Goal: Task Accomplishment & Management: Use online tool/utility

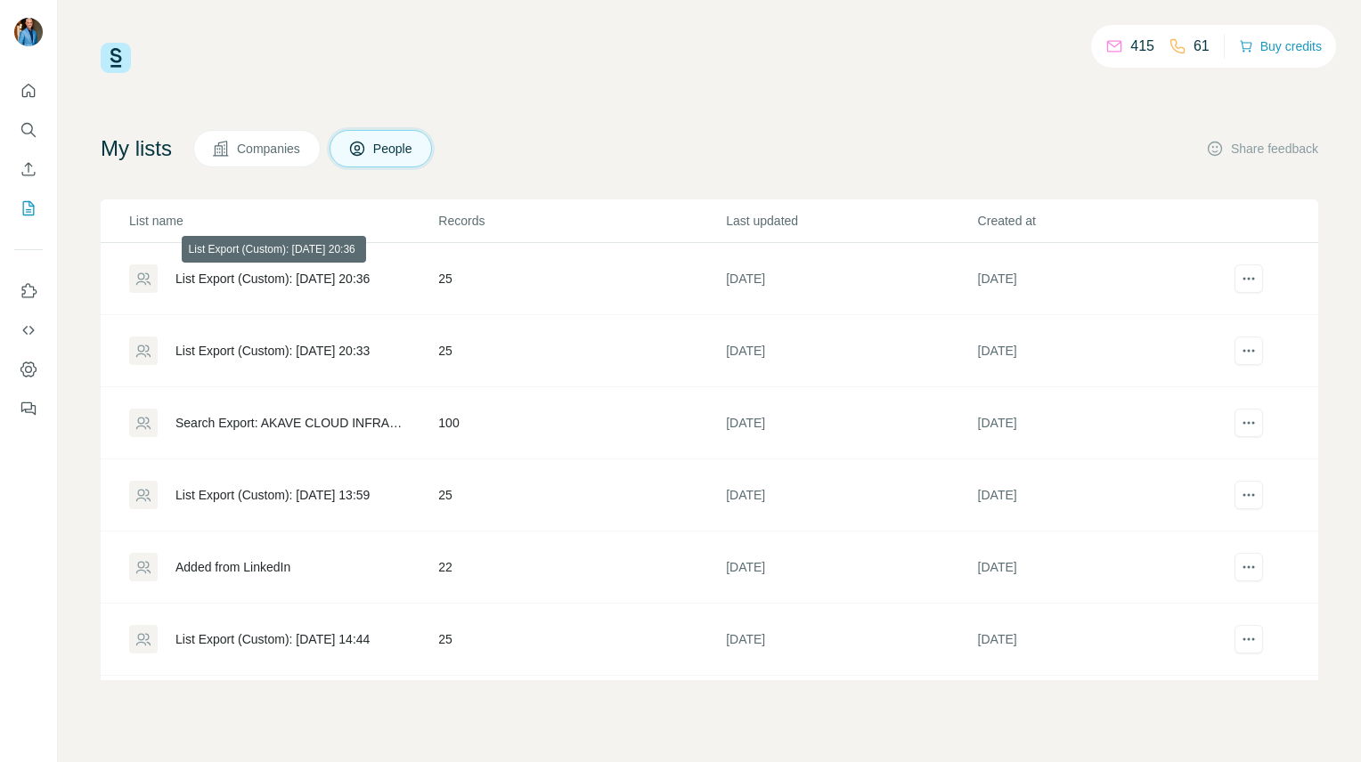
click at [265, 278] on div "List Export (Custom): [DATE] 20:36" at bounding box center [272, 279] width 194 height 18
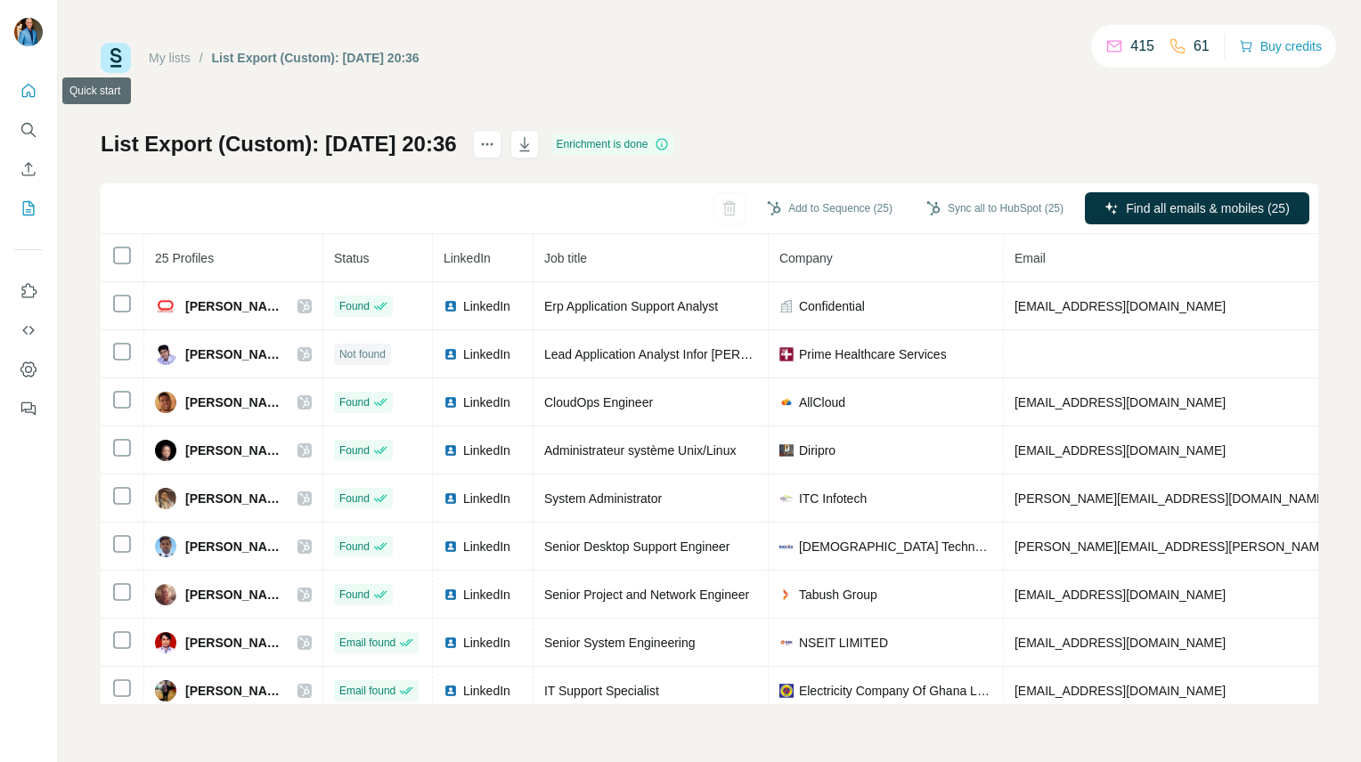
click at [30, 85] on icon "Quick start" at bounding box center [28, 90] width 13 height 13
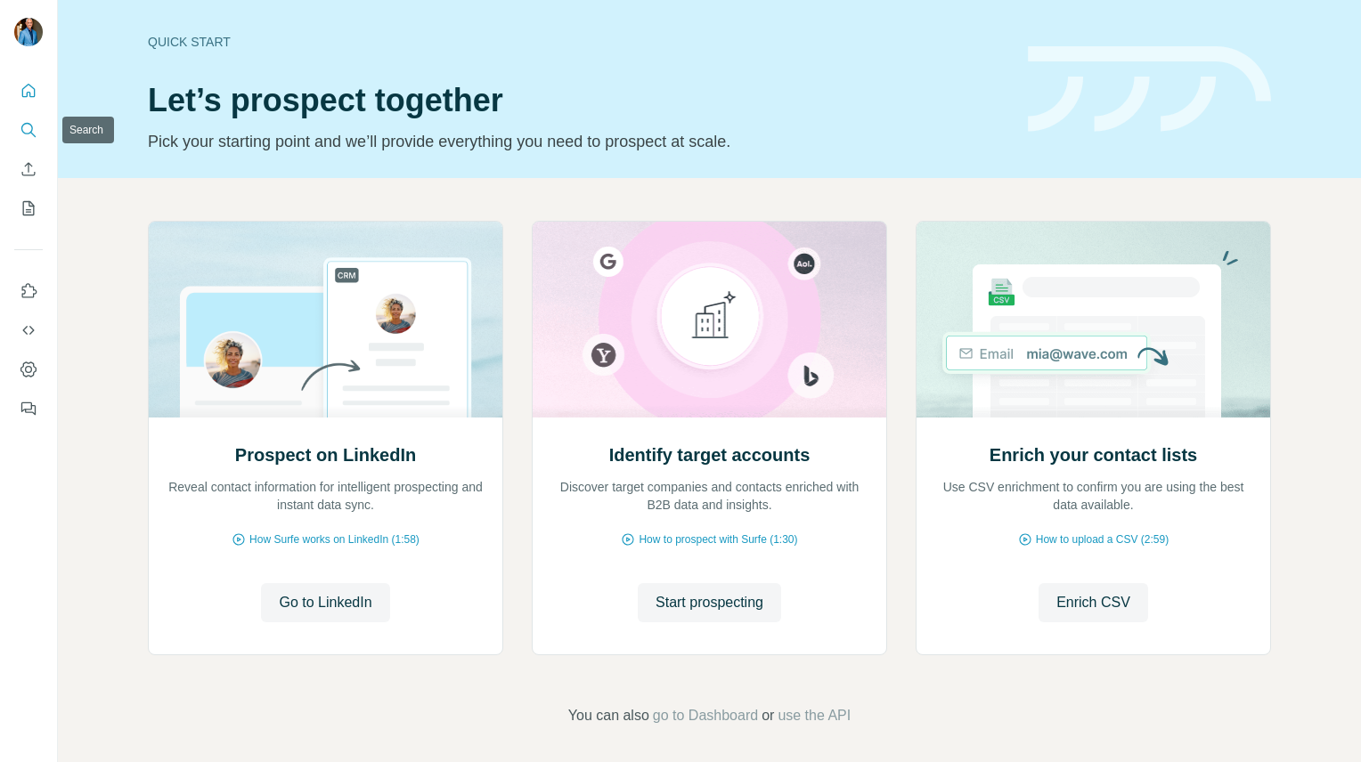
click at [20, 127] on icon "Search" at bounding box center [29, 130] width 18 height 18
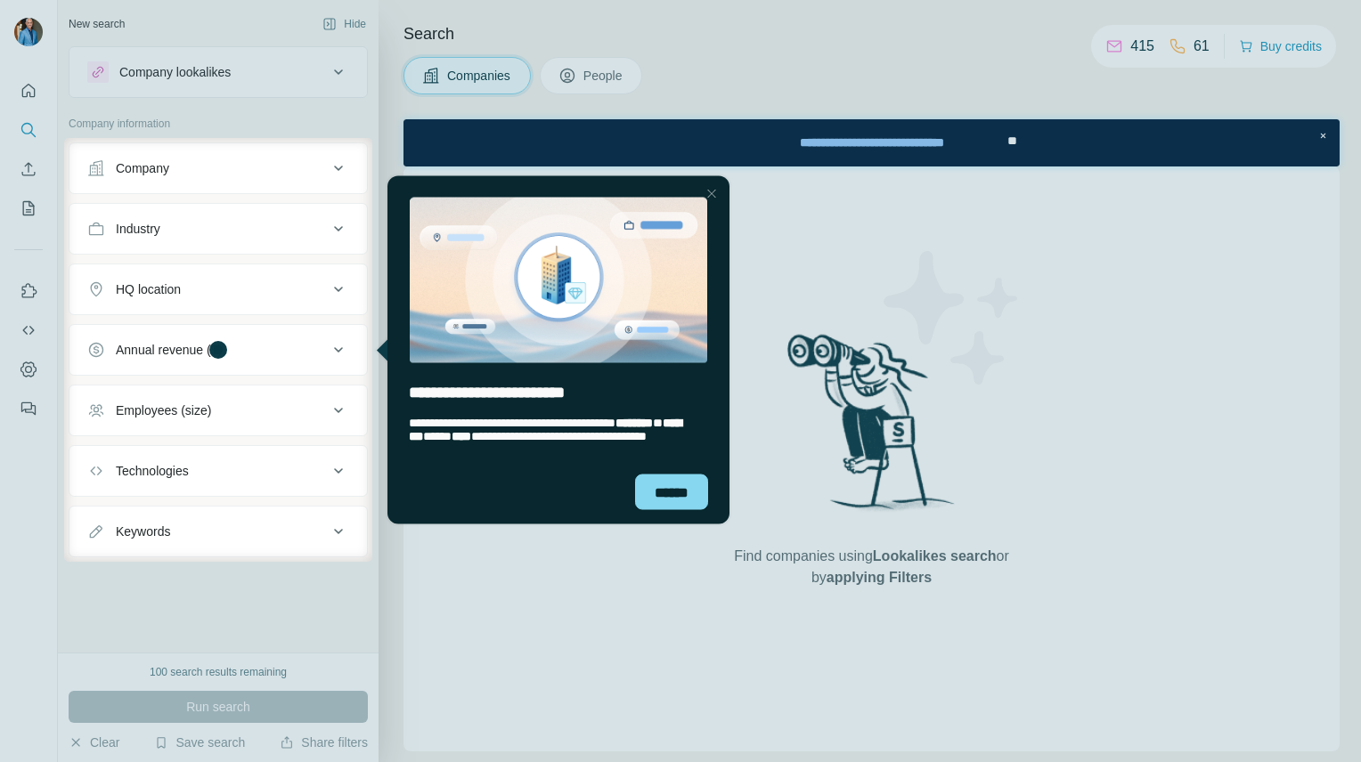
click at [44, 210] on div at bounding box center [32, 350] width 64 height 424
click at [665, 476] on div "******" at bounding box center [671, 492] width 73 height 36
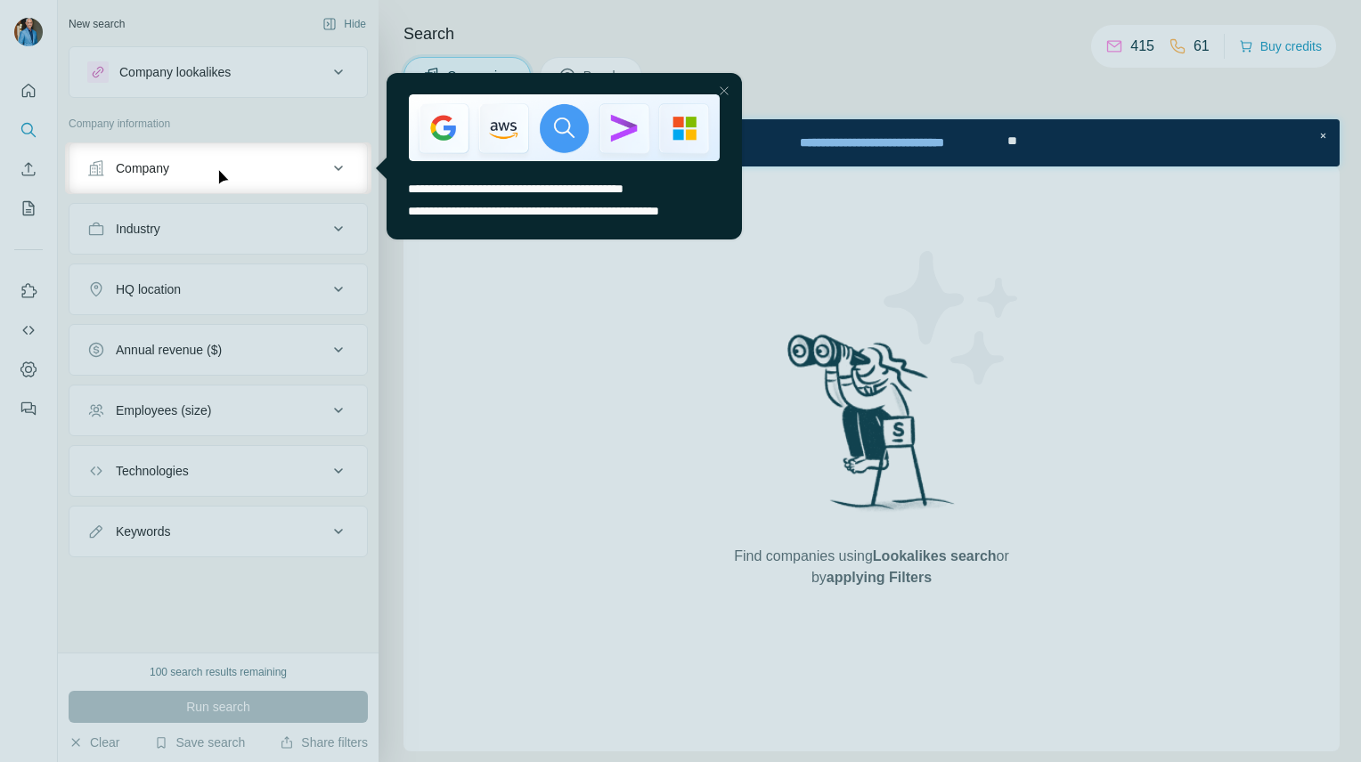
click at [28, 206] on div at bounding box center [680, 478] width 1361 height 568
click at [28, 35] on div at bounding box center [680, 71] width 1361 height 142
click at [725, 90] on div "Close Step" at bounding box center [723, 90] width 21 height 21
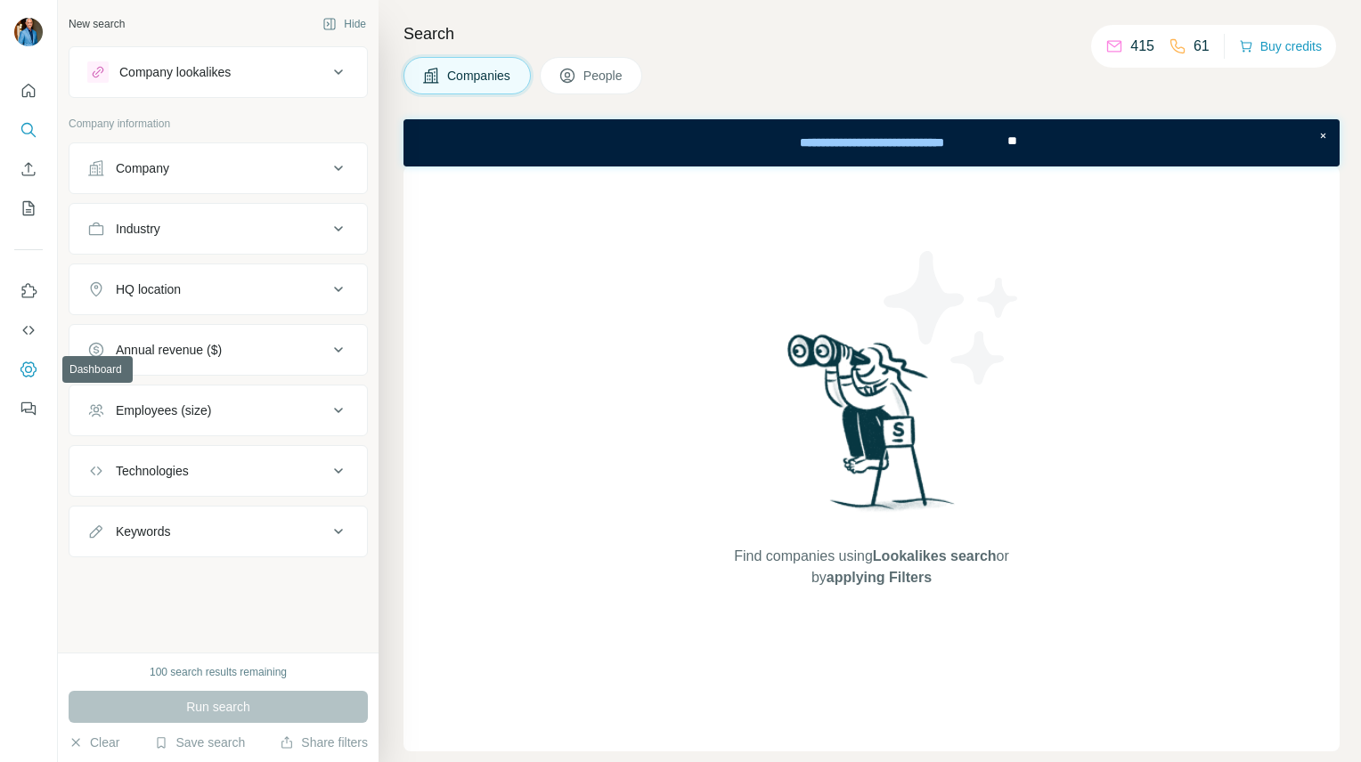
click at [24, 362] on icon "Dashboard" at bounding box center [29, 370] width 18 height 18
click at [27, 198] on button "My lists" at bounding box center [28, 208] width 28 height 32
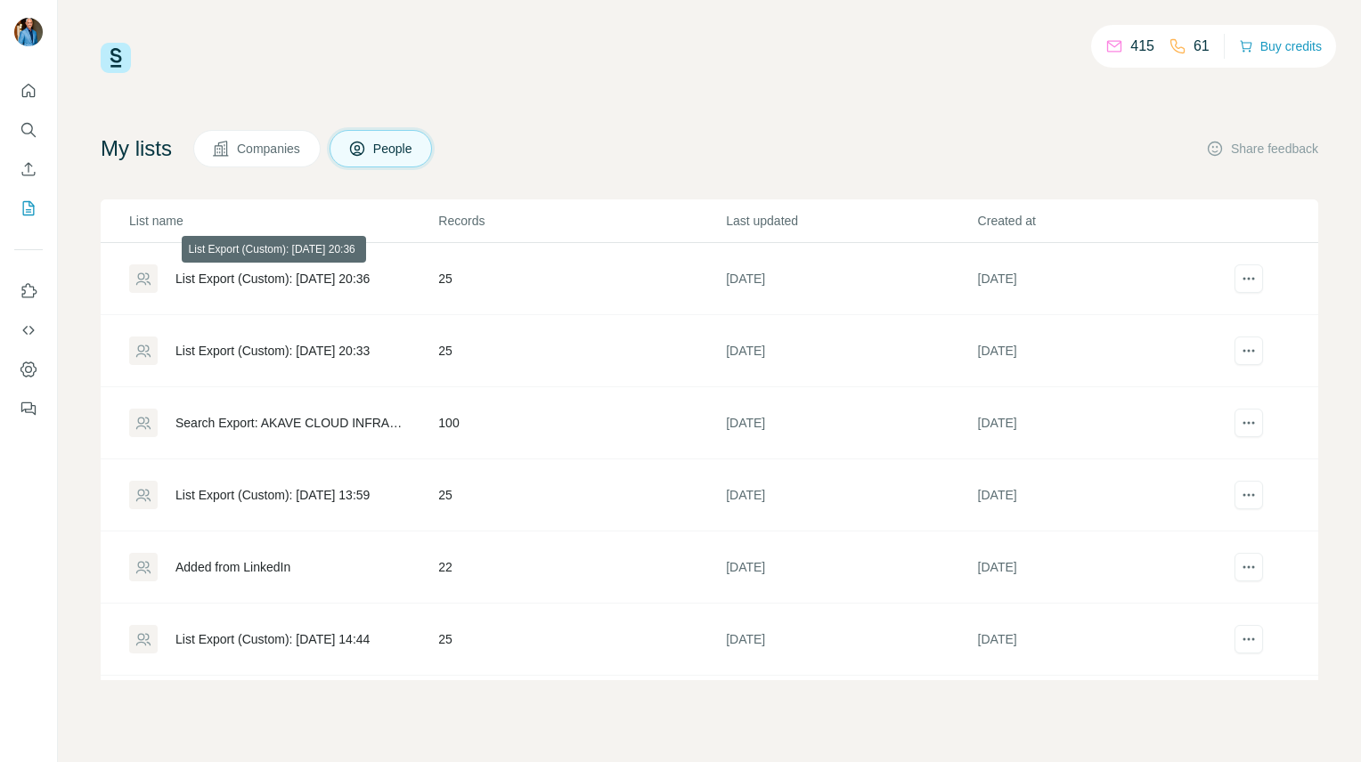
click at [246, 277] on div "List Export (Custom): [DATE] 20:36" at bounding box center [272, 279] width 194 height 18
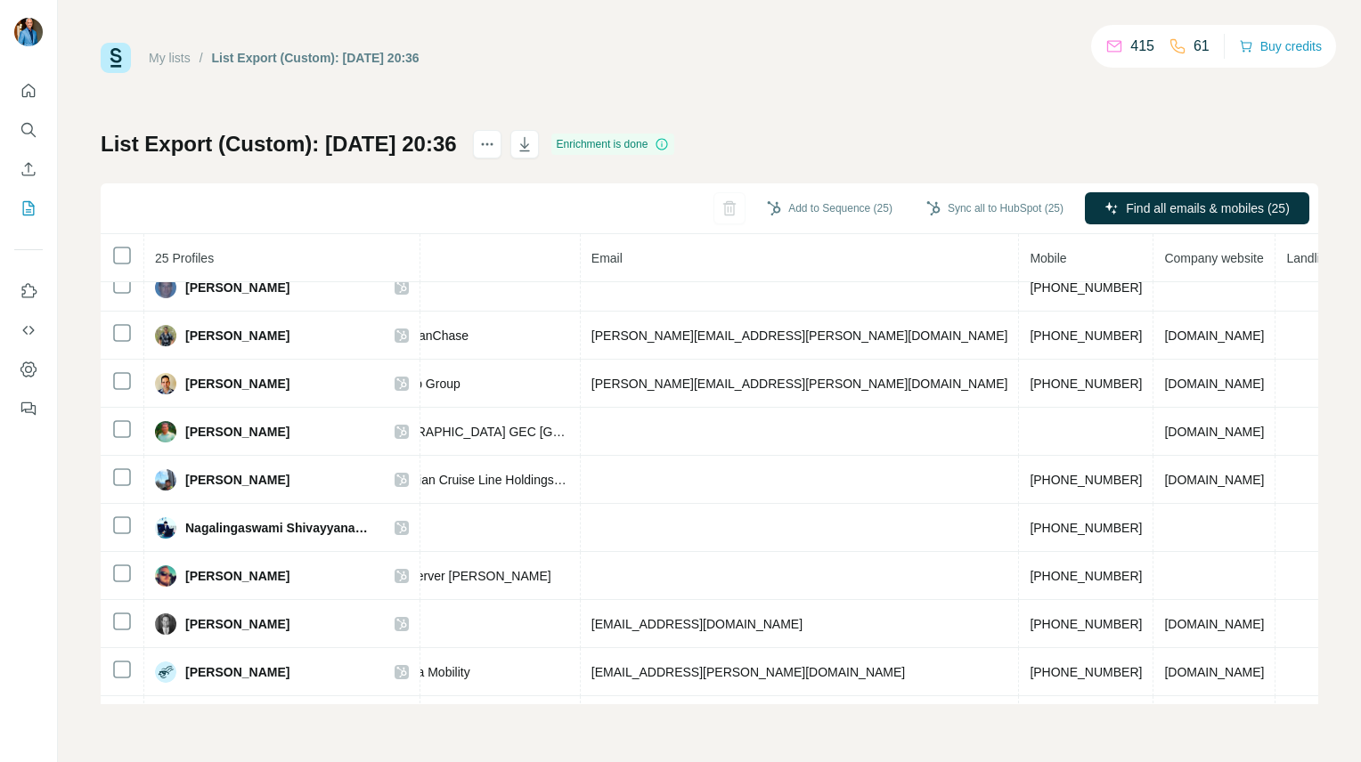
scroll to position [0, 520]
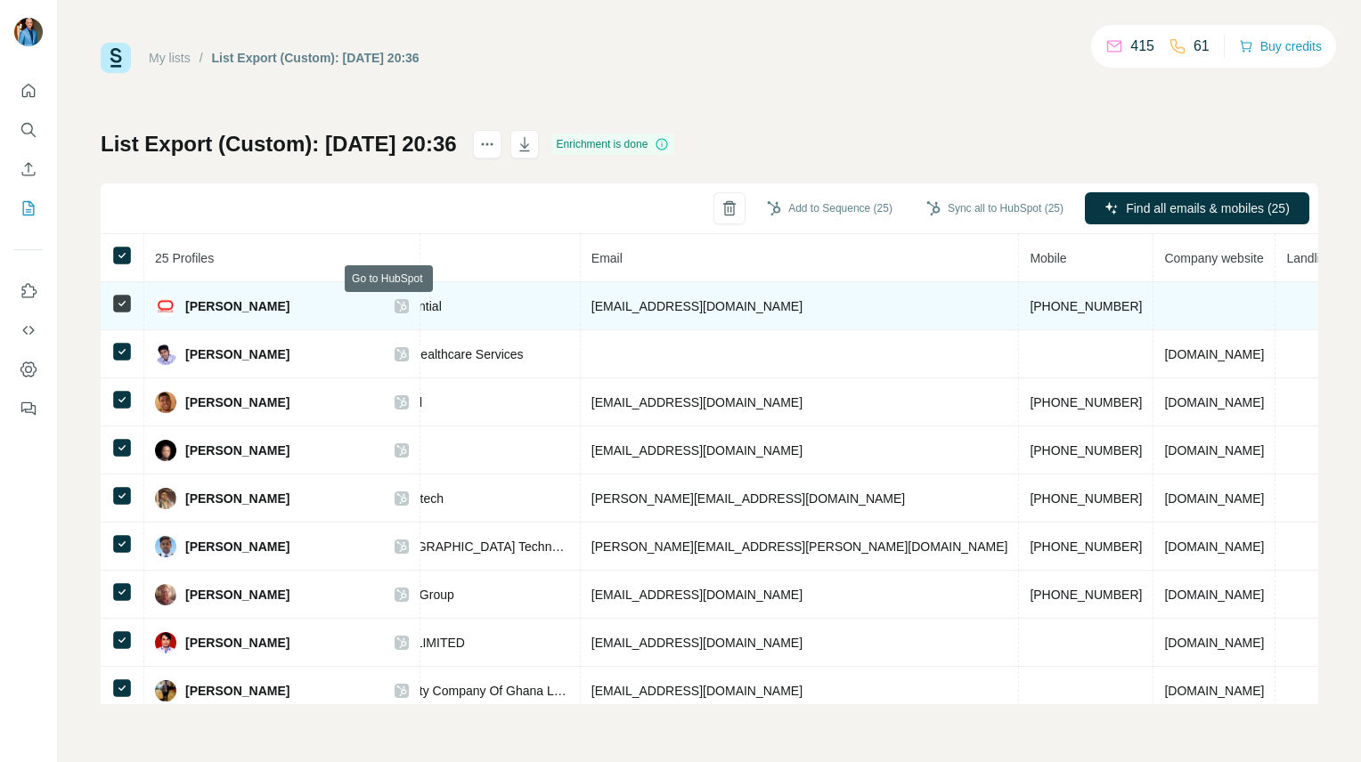
click at [396, 308] on icon at bounding box center [401, 306] width 10 height 11
drag, startPoint x: 847, startPoint y: 307, endPoint x: 935, endPoint y: 305, distance: 88.2
click at [1019, 305] on td "[PHONE_NUMBER]" at bounding box center [1086, 306] width 134 height 48
copy span "971502511026"
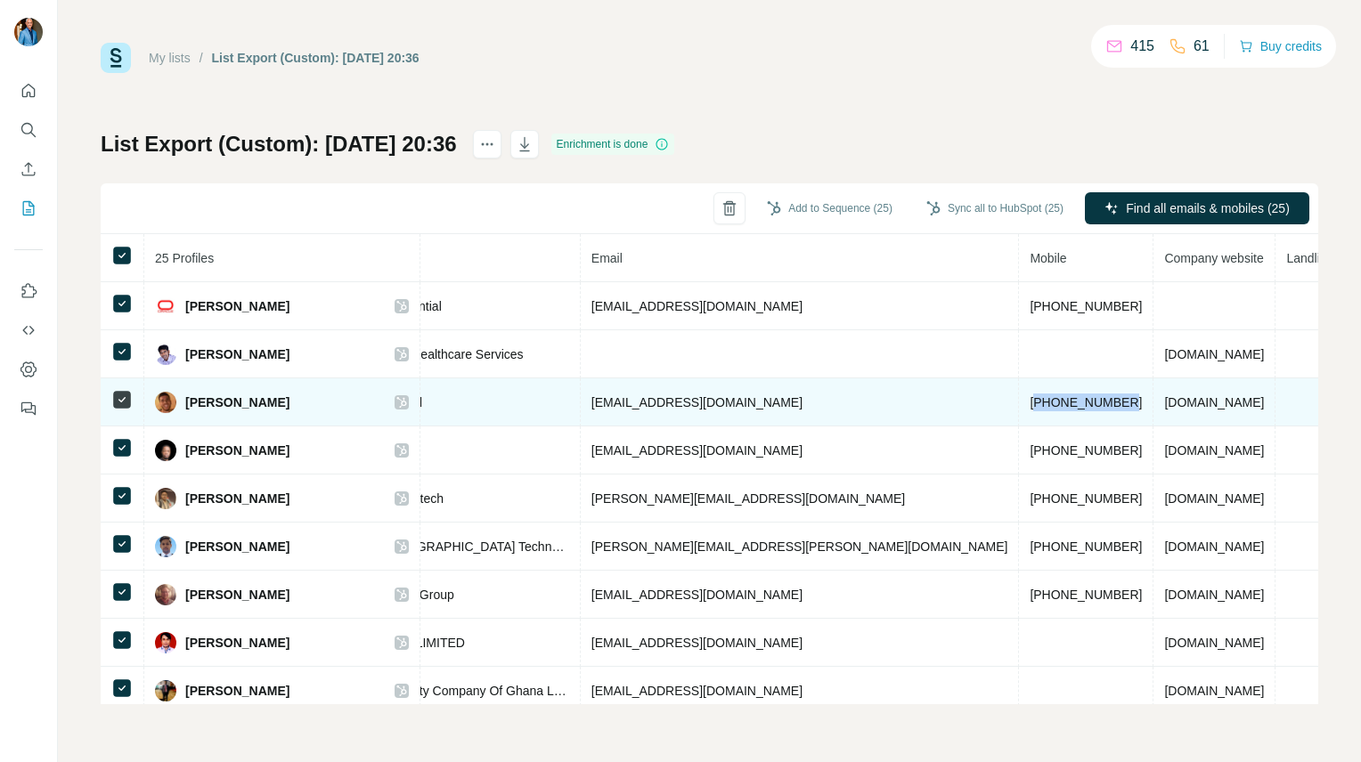
drag, startPoint x: 847, startPoint y: 403, endPoint x: 944, endPoint y: 400, distance: 97.1
click at [1019, 400] on td "[PHONE_NUMBER]" at bounding box center [1086, 402] width 134 height 48
click at [396, 401] on icon at bounding box center [401, 402] width 10 height 11
